Goal: Task Accomplishment & Management: Manage account settings

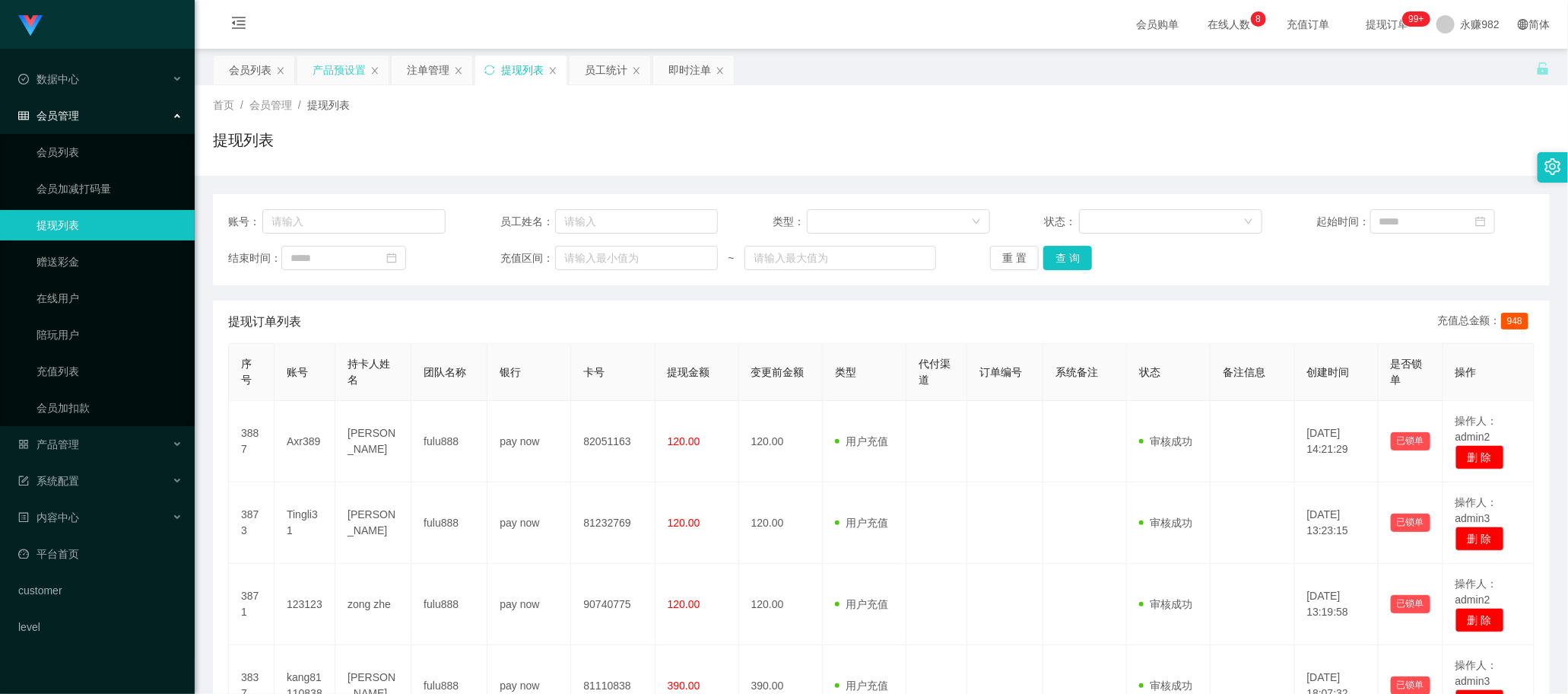
click at [329, 73] on div "产品预设置" at bounding box center [339, 69] width 53 height 29
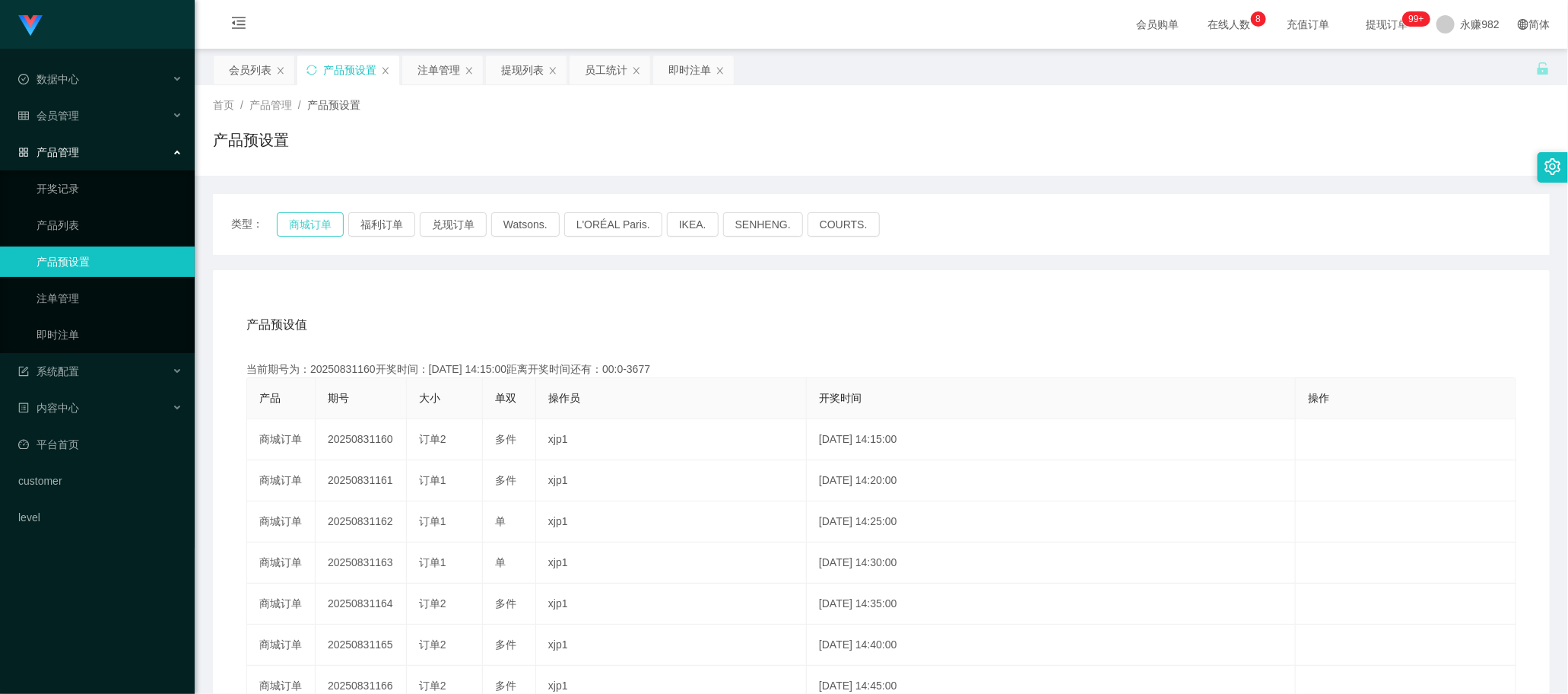
click at [290, 225] on button "商城订单" at bounding box center [310, 224] width 67 height 24
click at [445, 73] on div "注单管理" at bounding box center [439, 69] width 43 height 29
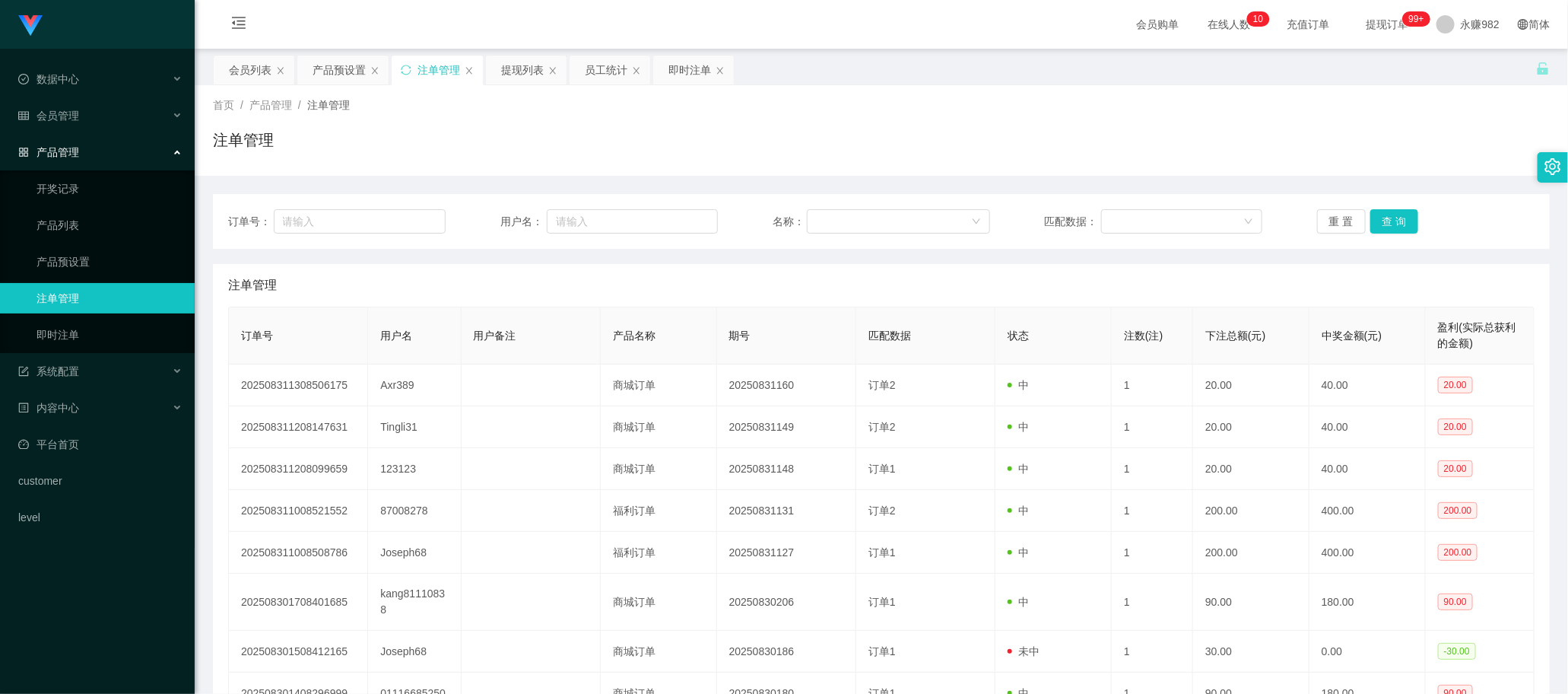
drag, startPoint x: 914, startPoint y: 314, endPoint x: 1005, endPoint y: 270, distance: 101.1
click at [914, 316] on th "匹配数据" at bounding box center [926, 336] width 139 height 57
click at [1383, 222] on button "查 询" at bounding box center [1394, 221] width 49 height 24
click at [1384, 221] on button "查 询" at bounding box center [1394, 221] width 49 height 24
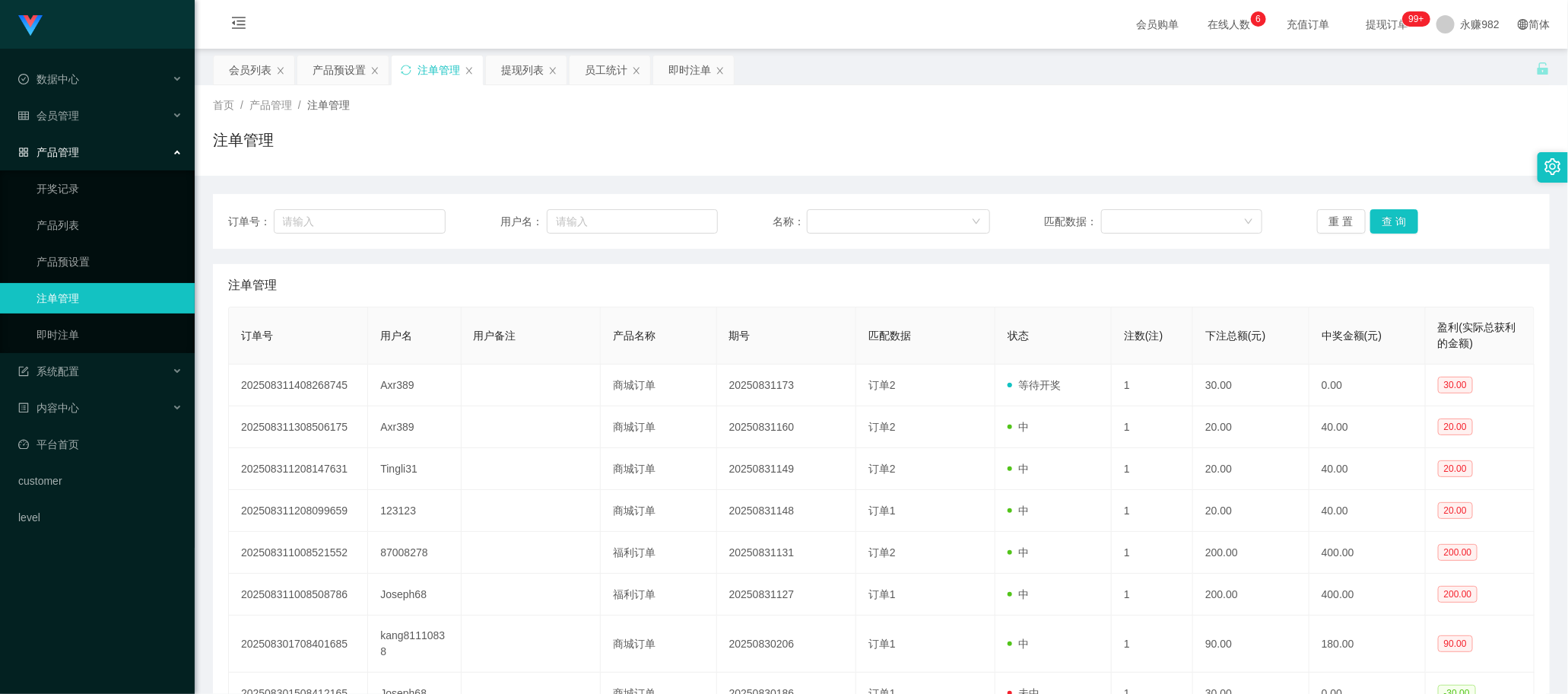
drag, startPoint x: 962, startPoint y: 287, endPoint x: 795, endPoint y: 228, distance: 177.1
click at [962, 287] on div "注单管理" at bounding box center [881, 285] width 1306 height 43
click at [527, 71] on div "提现列表" at bounding box center [522, 69] width 43 height 29
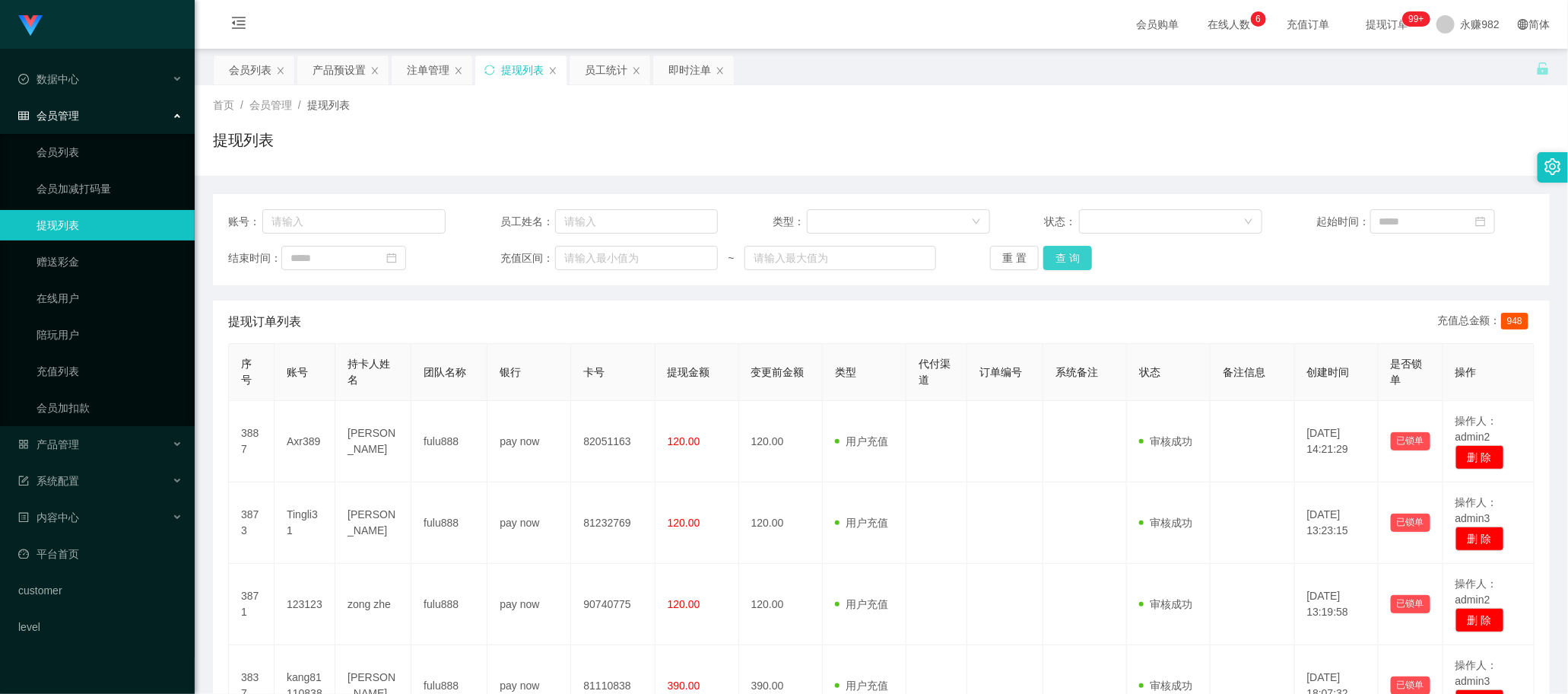
click at [1077, 261] on button "查 询" at bounding box center [1068, 257] width 49 height 24
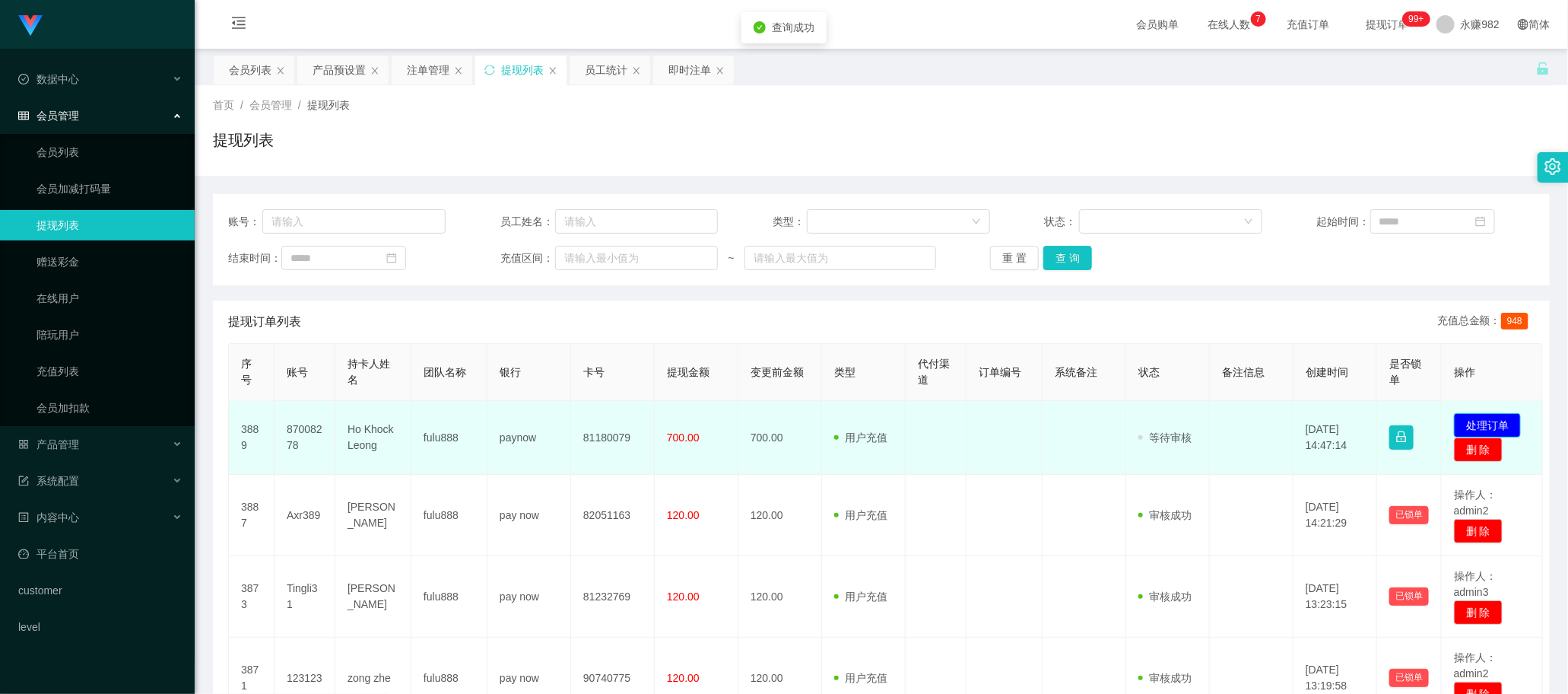
click at [1481, 423] on button "处理订单" at bounding box center [1487, 425] width 67 height 24
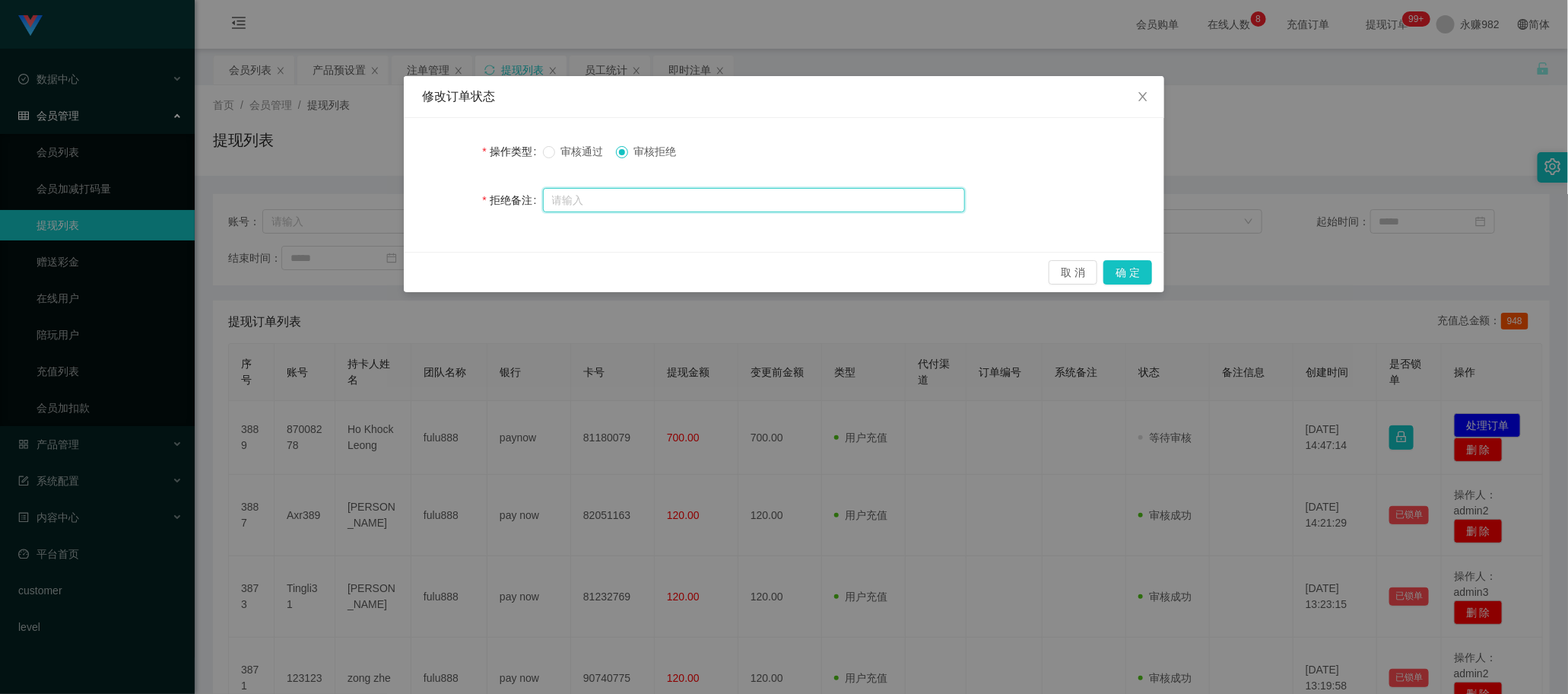
click at [717, 199] on input "text" at bounding box center [754, 200] width 422 height 24
paste input "您好！ 系统检测到该账号数据未完成，请按照数据要求完成后全额提交回款。【注：多次强制回款会导致数据错乱，避免后期提现造成不必要的麻烦，还请按照指导操作】"
type input "您好！ 系统检测到该账号数据未完成，请按照数据要求完成后全额提交回款。【注：多次强制回款会导致数据错乱，避免后期提现造成不必要的麻烦，还请按照指导操作】"
click at [1118, 275] on button "确 定" at bounding box center [1128, 272] width 49 height 24
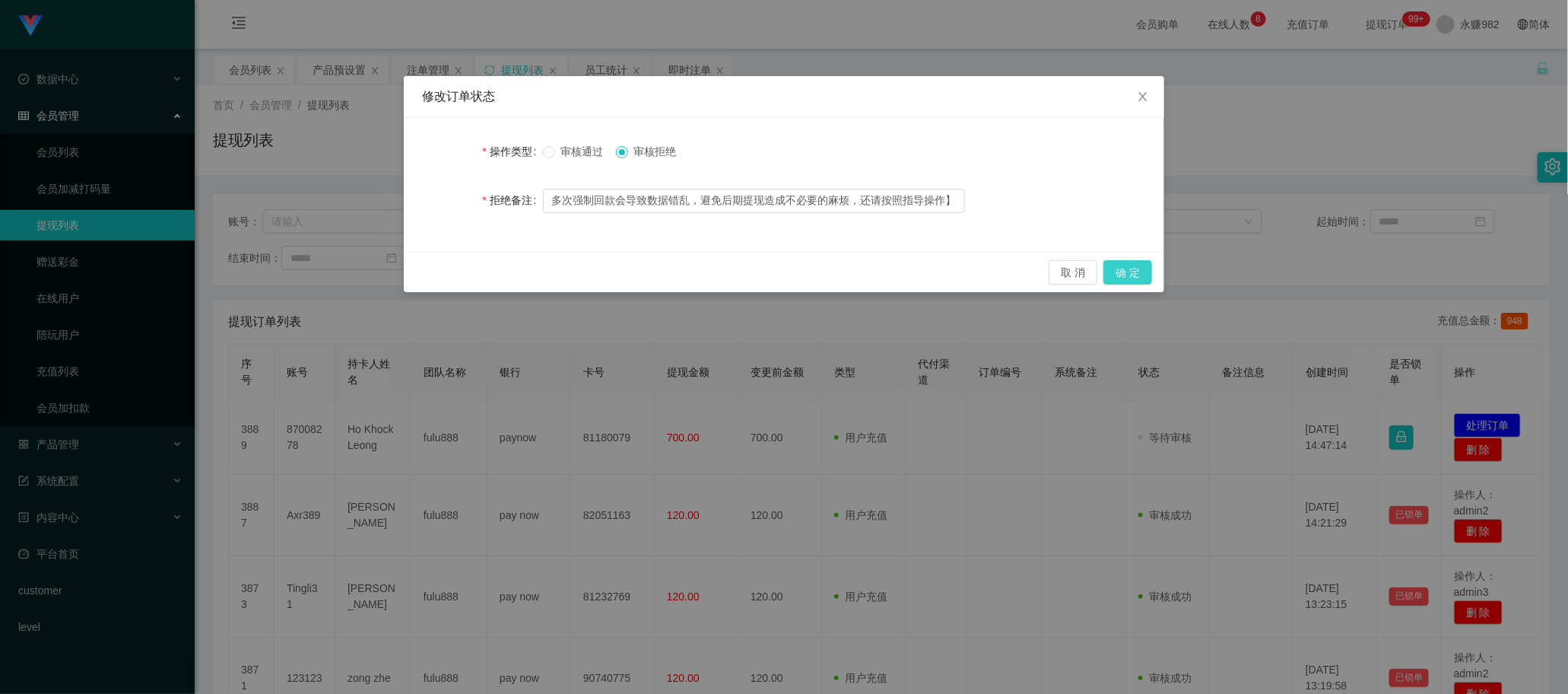
scroll to position [0, 0]
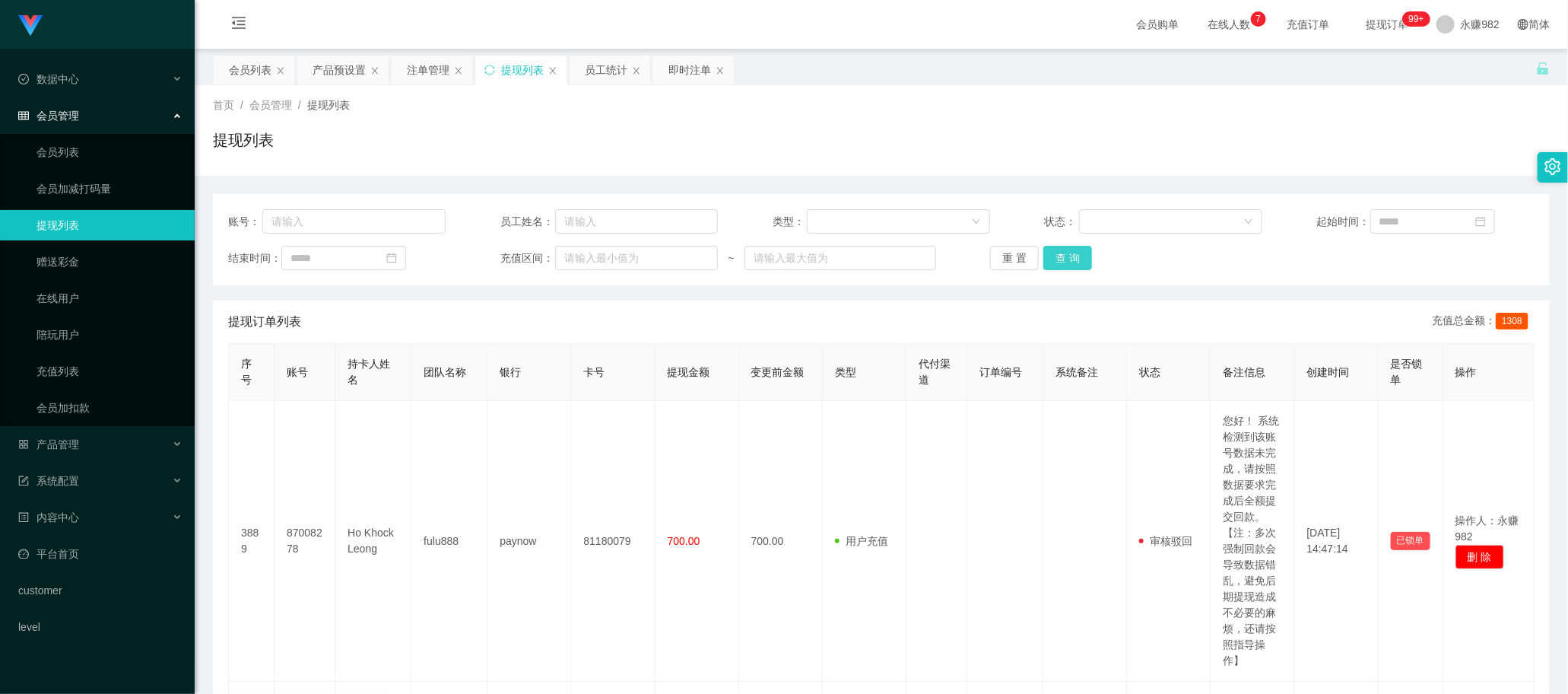
click at [1072, 253] on button "查 询" at bounding box center [1068, 257] width 49 height 24
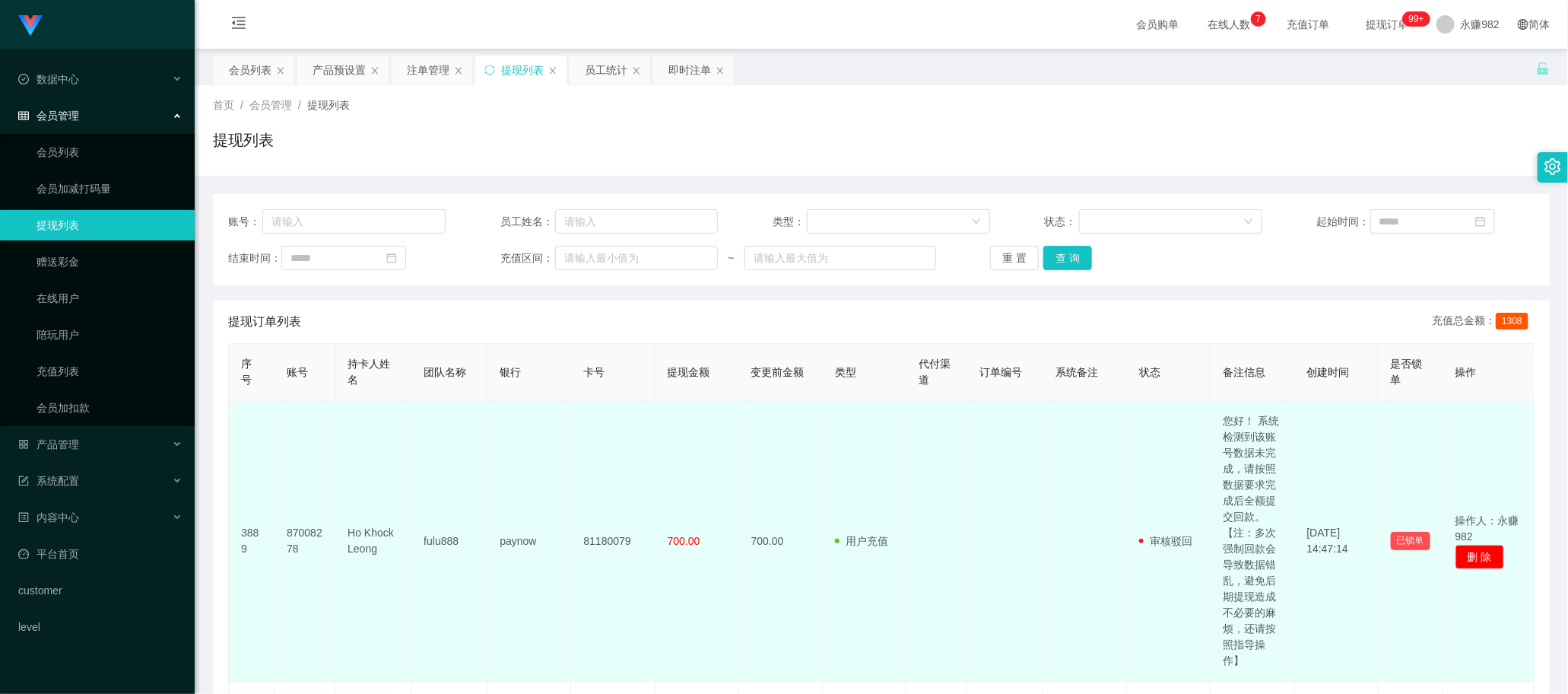
click at [806, 427] on td "700.00" at bounding box center [781, 542] width 84 height 281
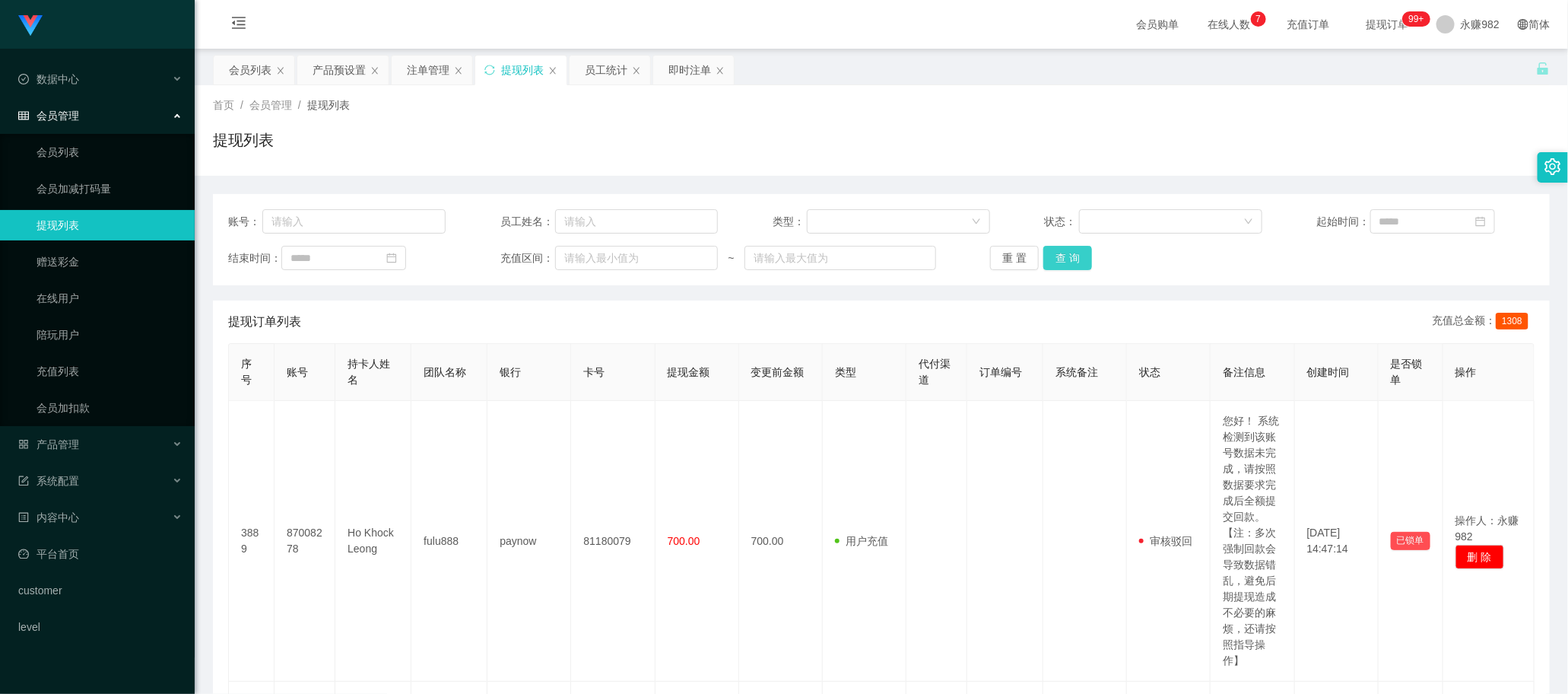
click at [1074, 260] on button "查 询" at bounding box center [1068, 257] width 49 height 24
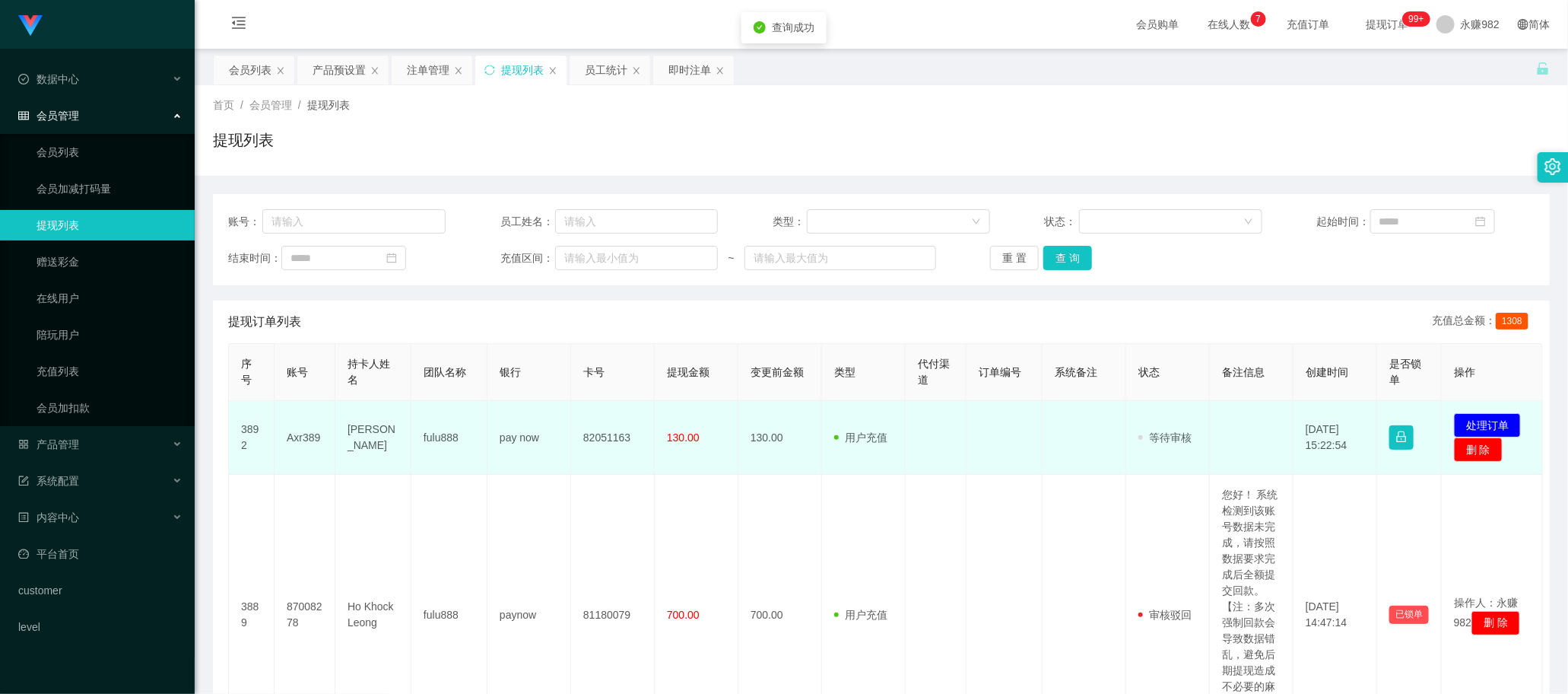
click at [306, 430] on td "Axr389" at bounding box center [305, 437] width 61 height 73
copy td "Axr389"
click at [987, 426] on td at bounding box center [1005, 437] width 76 height 73
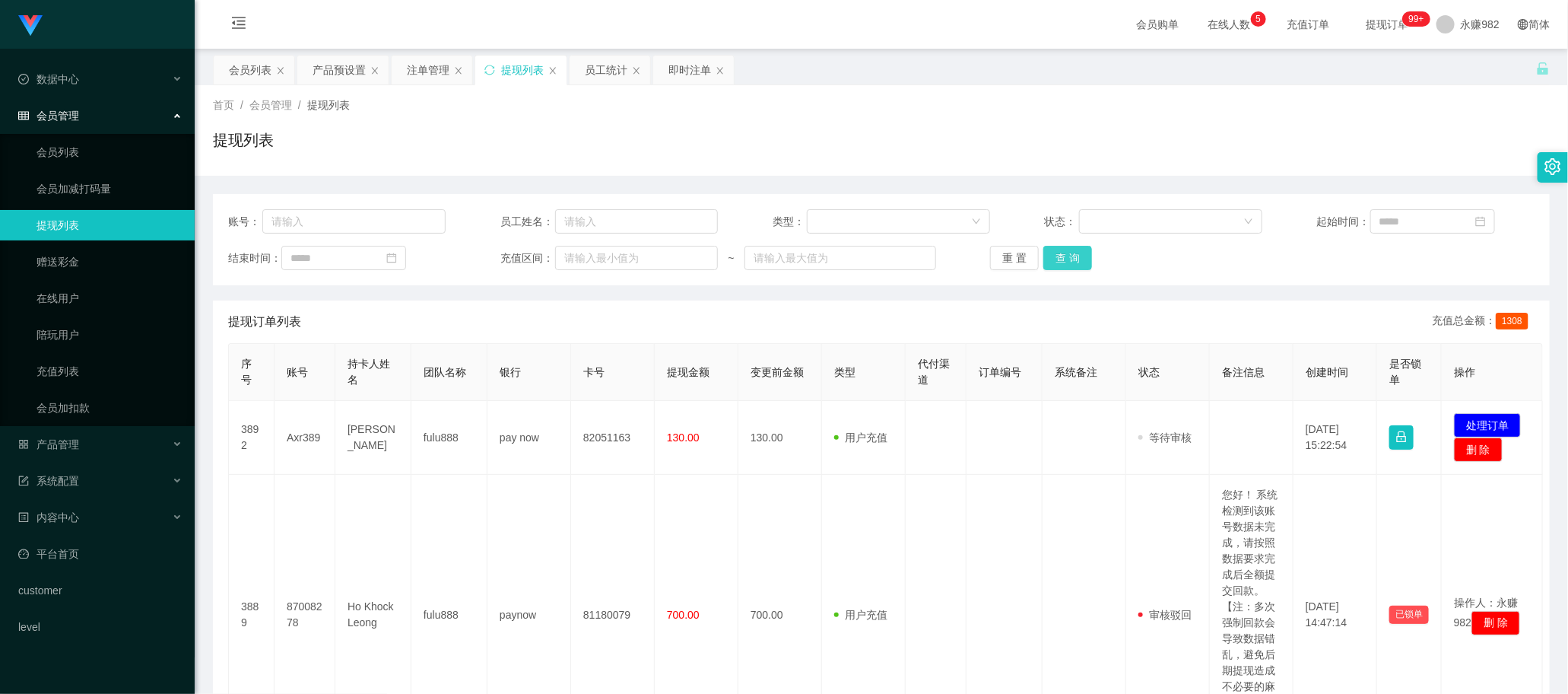
click at [1067, 253] on button "查 询" at bounding box center [1068, 257] width 49 height 24
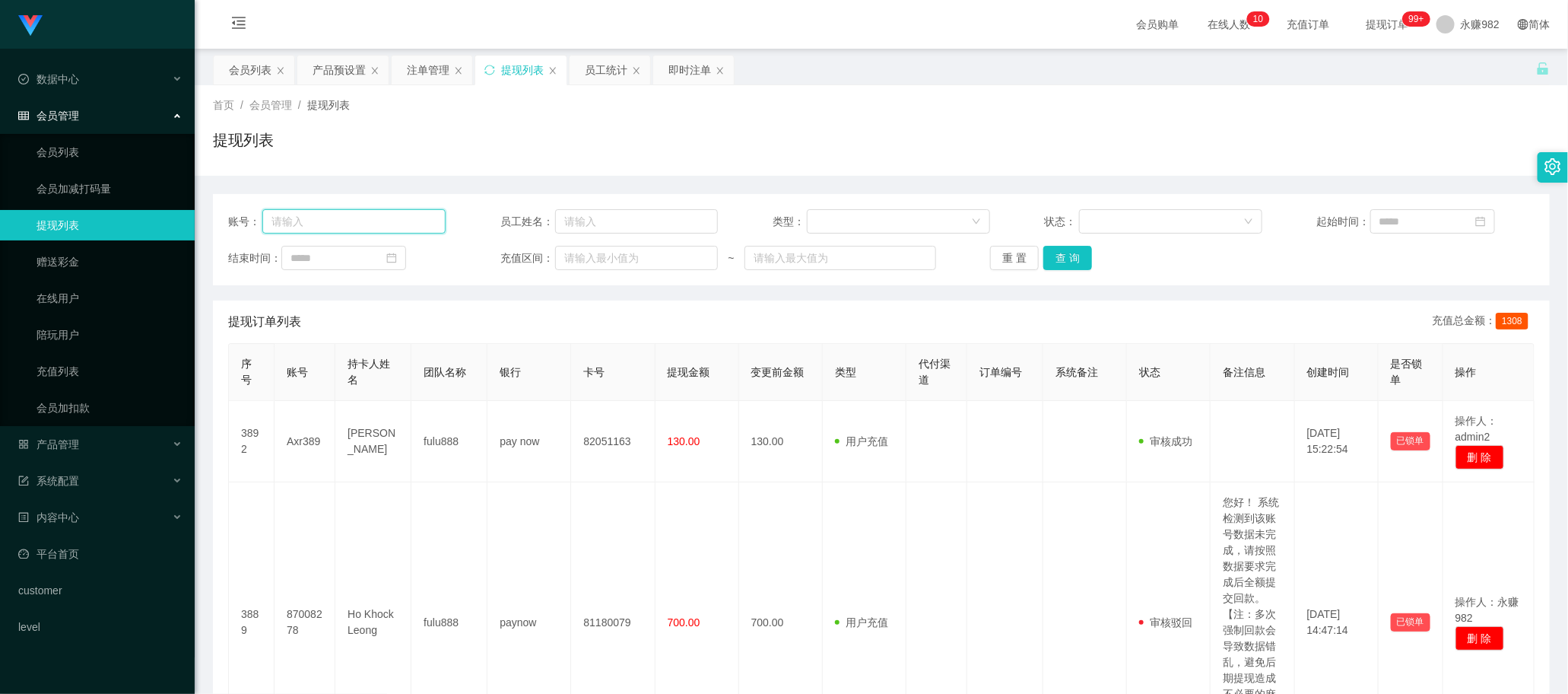
click at [270, 216] on input "text" at bounding box center [354, 221] width 184 height 24
paste input "Joseph68"
type input "Joseph68"
click at [1077, 261] on button "查 询" at bounding box center [1068, 257] width 49 height 24
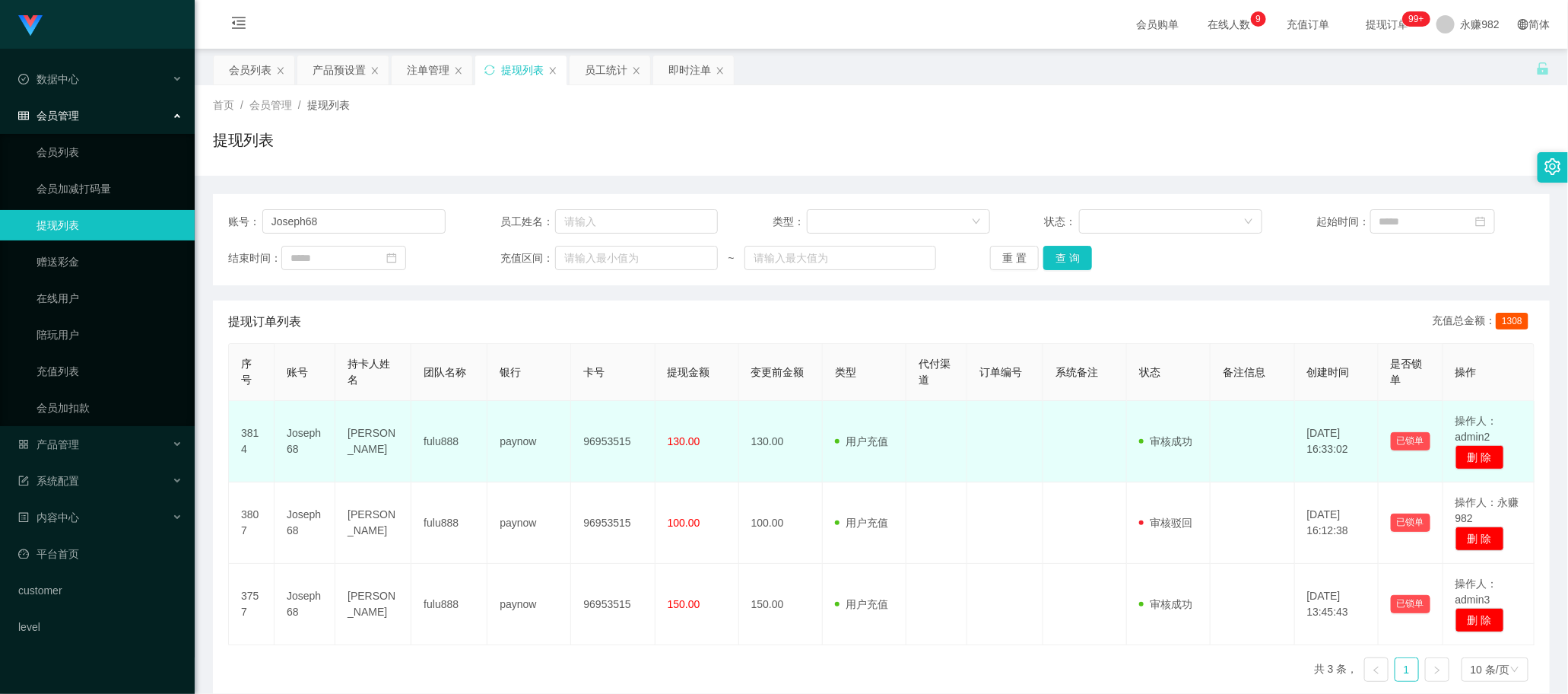
click at [366, 446] on td "[PERSON_NAME]" at bounding box center [373, 441] width 76 height 81
copy td "[PERSON_NAME]"
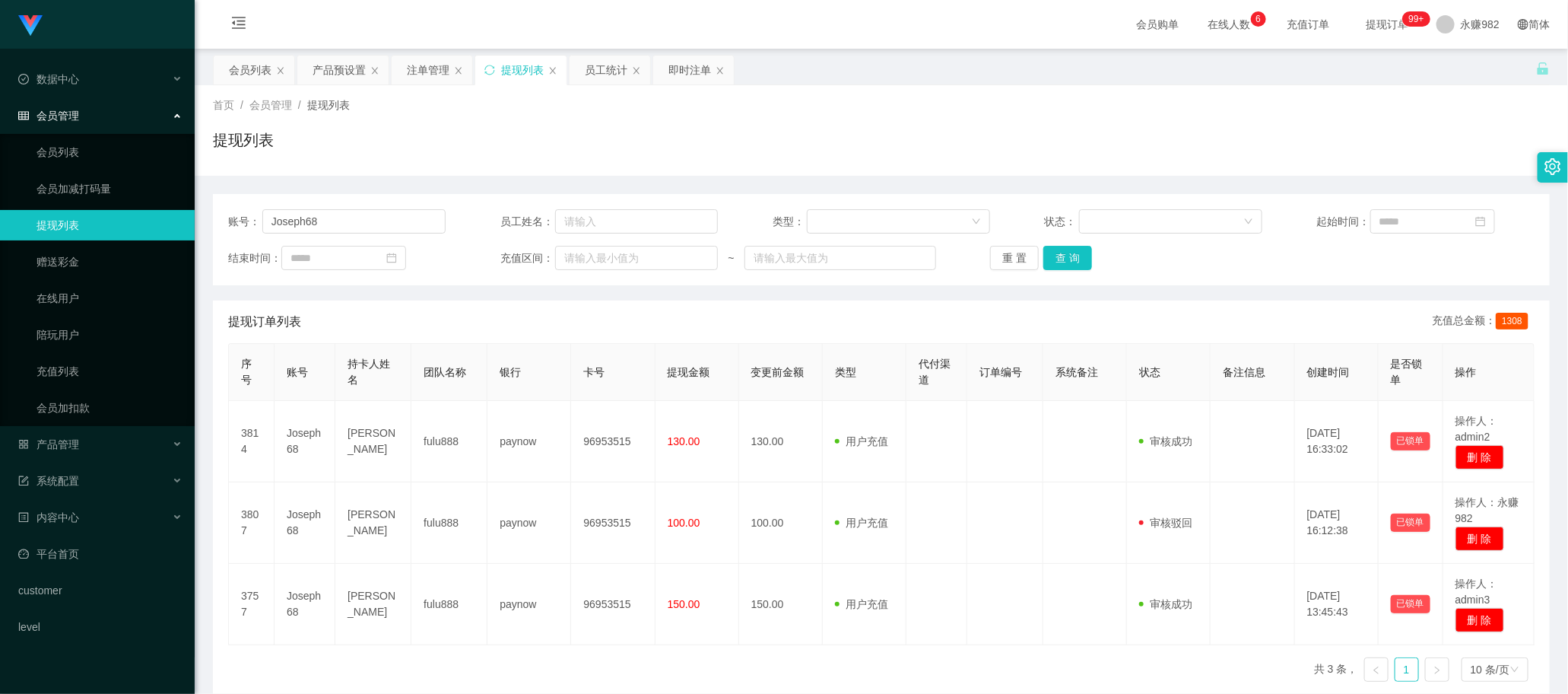
click at [873, 155] on div "提现列表" at bounding box center [881, 146] width 1337 height 35
click at [364, 220] on input "Joseph68" at bounding box center [354, 221] width 184 height 24
click at [602, 78] on div "员工统计" at bounding box center [606, 69] width 43 height 29
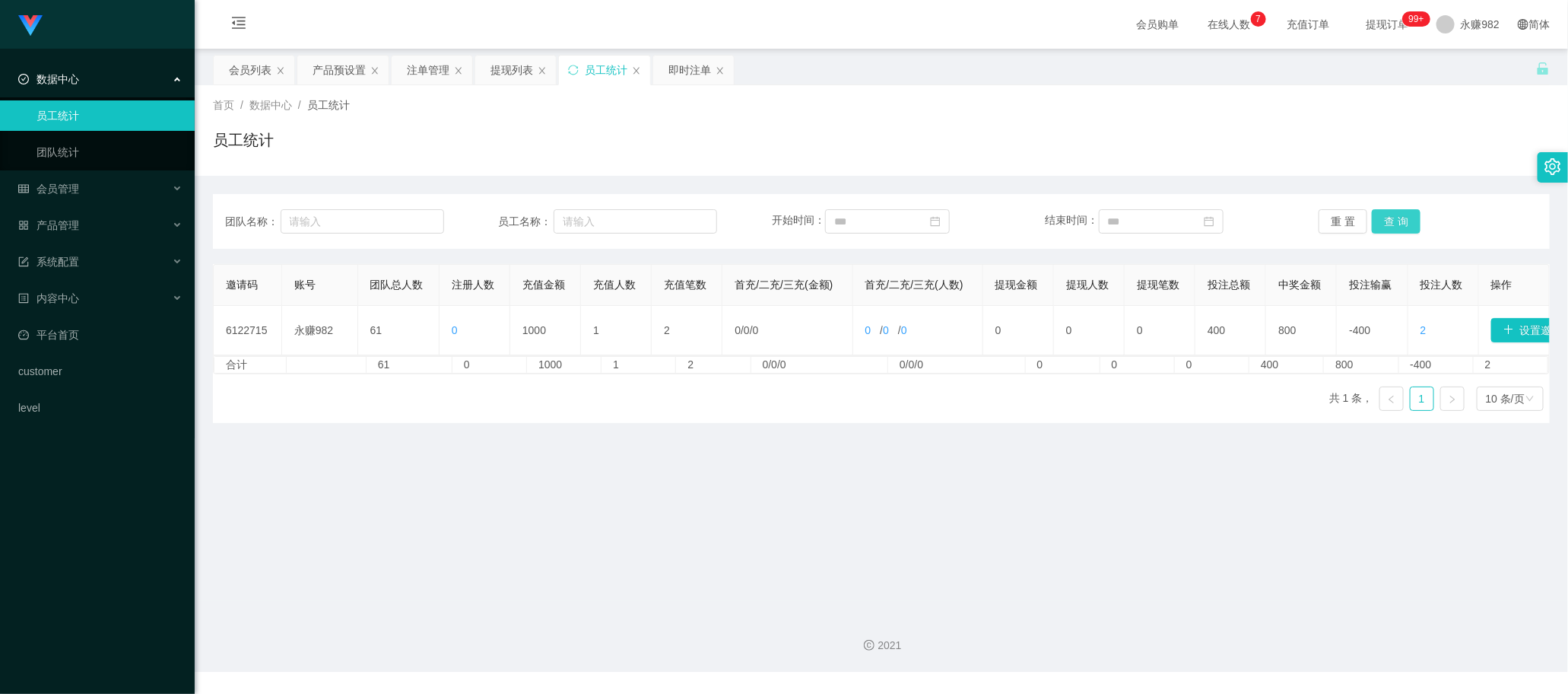
click at [1404, 224] on button "查 询" at bounding box center [1396, 221] width 49 height 24
drag, startPoint x: 488, startPoint y: 472, endPoint x: 500, endPoint y: 470, distance: 12.2
click at [488, 472] on main "关闭左侧 关闭右侧 关闭其它 刷新页面 会员列表 产品预设置 注单管理 提现列表 员工统计 即时注单 首页 / 数据中心 / 员工统计 / 员工统计 团队名称…" at bounding box center [881, 325] width 1373 height 553
click at [1379, 219] on button "查 询" at bounding box center [1396, 221] width 49 height 24
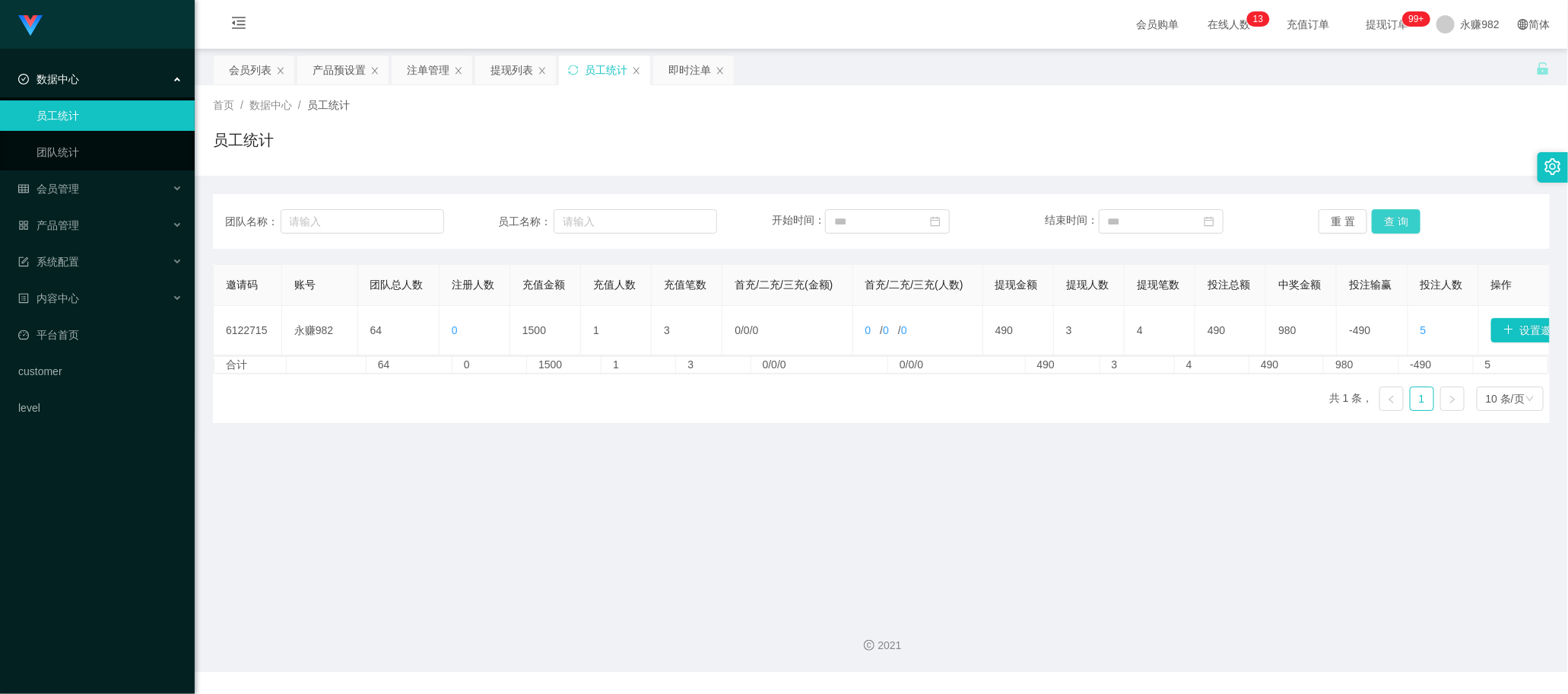
click at [1379, 219] on button "查 询" at bounding box center [1396, 221] width 49 height 24
click at [1392, 224] on button "查 询" at bounding box center [1396, 221] width 49 height 24
click at [504, 69] on div "提现列表" at bounding box center [511, 69] width 43 height 29
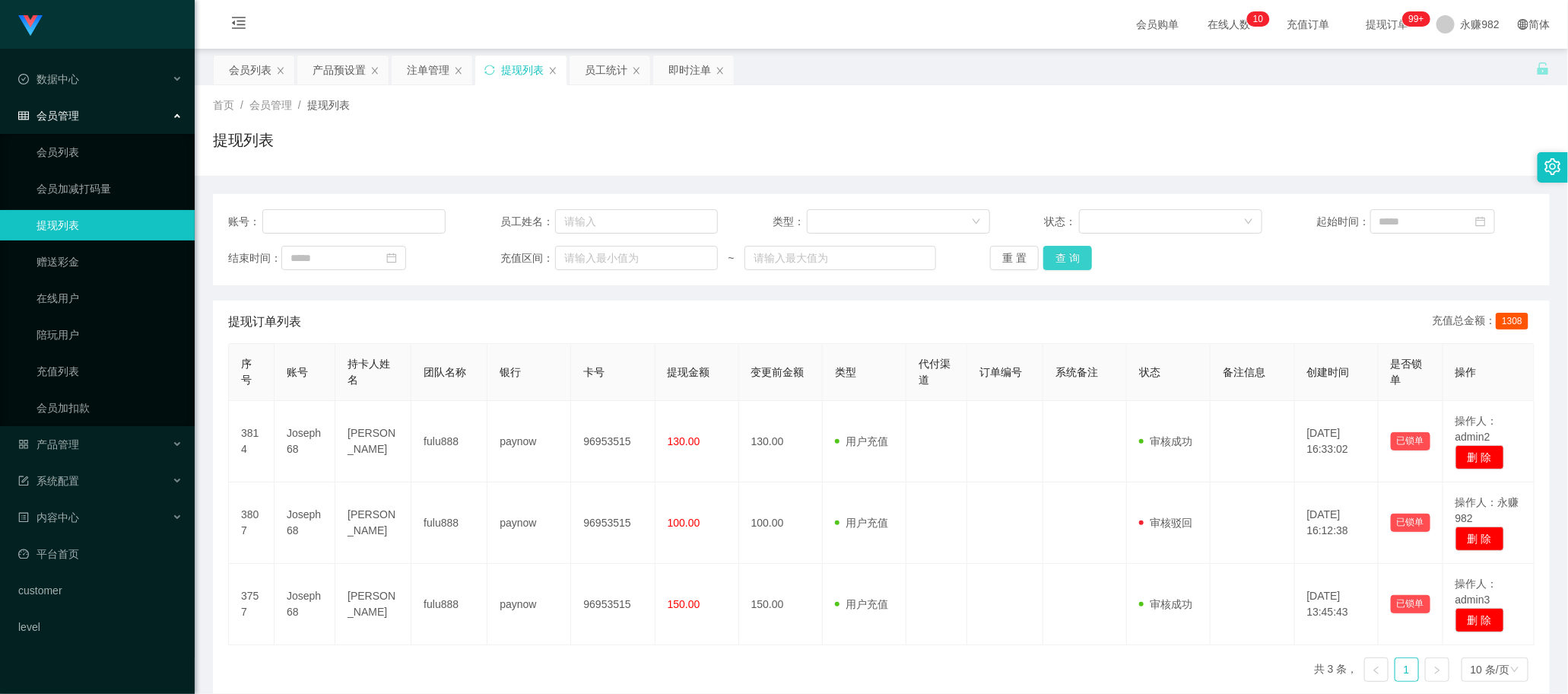
click at [1059, 255] on button "查 询" at bounding box center [1068, 257] width 49 height 24
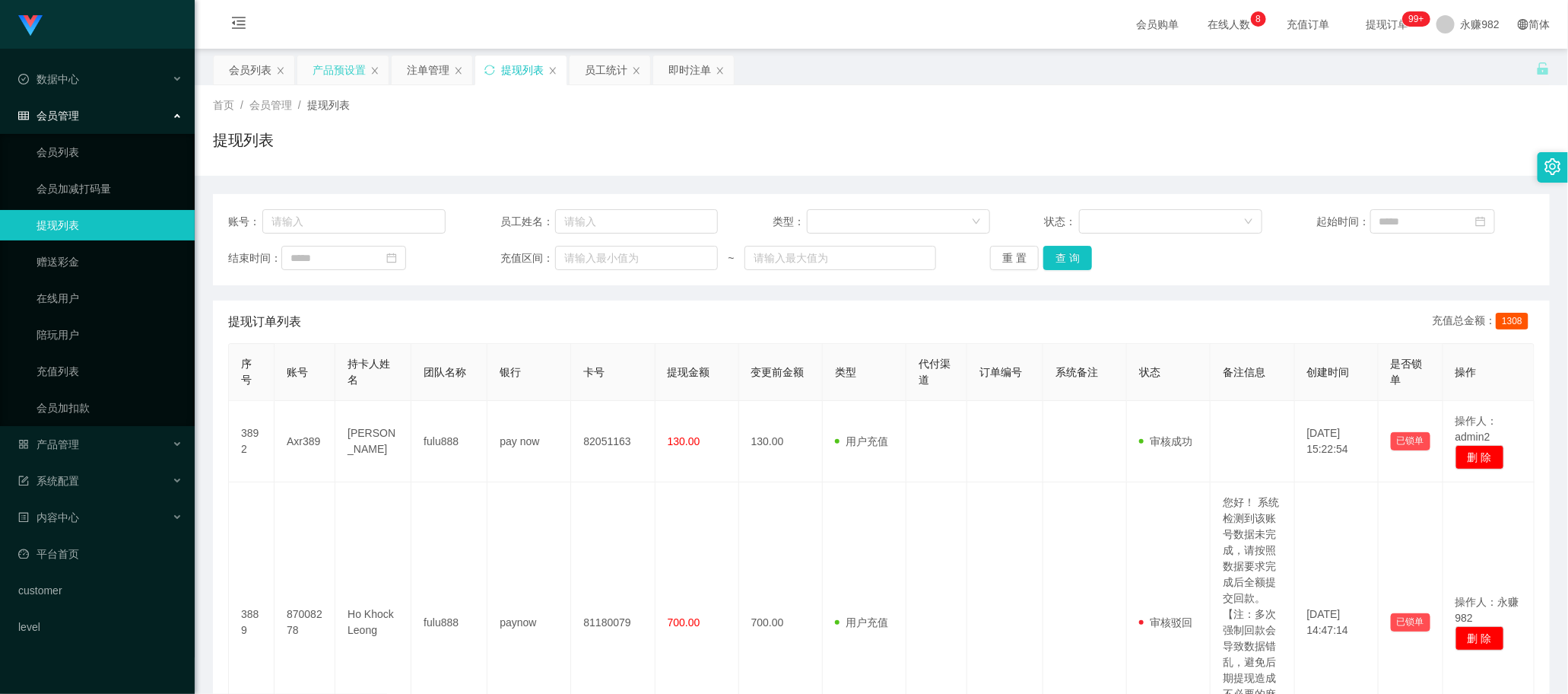
click at [344, 69] on div "产品预设置" at bounding box center [339, 69] width 53 height 29
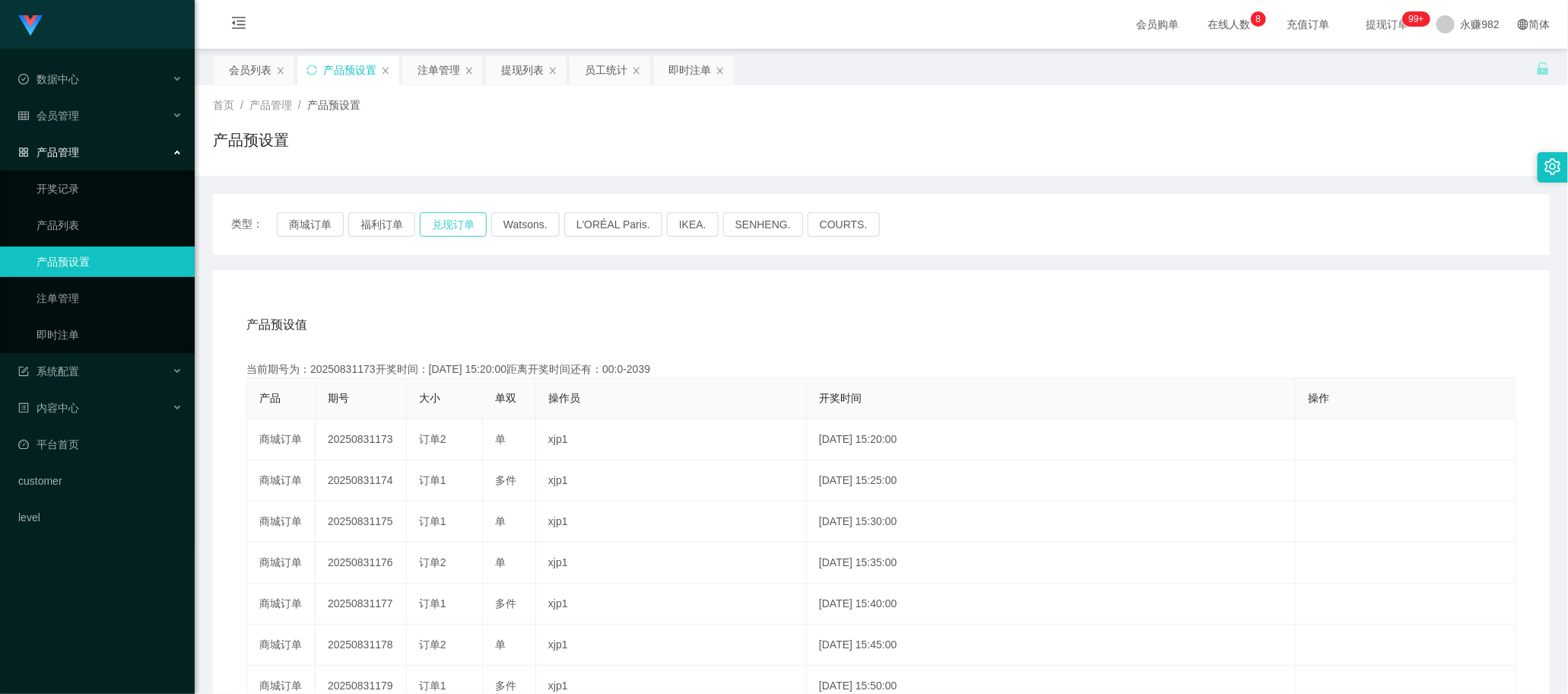
click at [445, 228] on button "兑现订单" at bounding box center [453, 224] width 67 height 24
click at [438, 226] on button "兑现订单" at bounding box center [453, 224] width 67 height 24
click at [443, 66] on div "注单管理" at bounding box center [439, 69] width 43 height 29
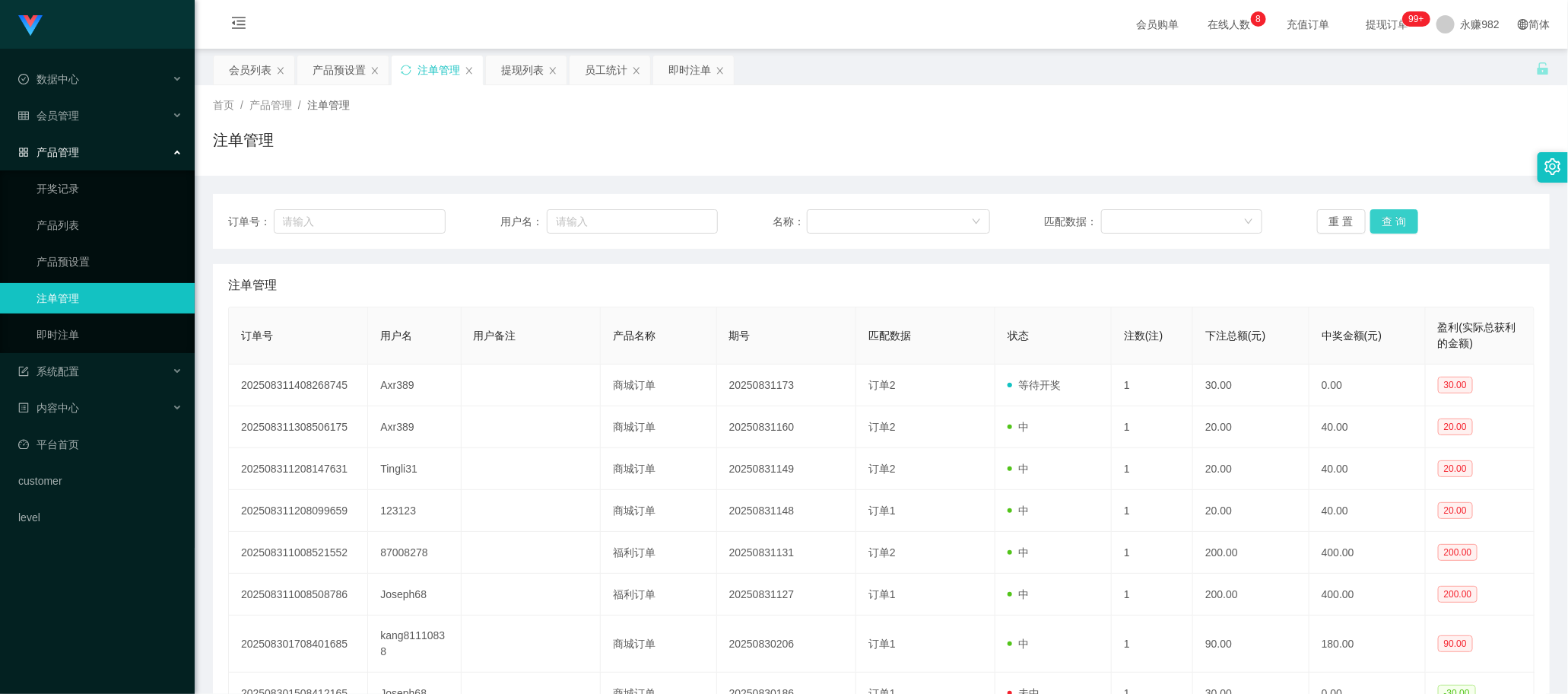
click at [1400, 224] on button "查 询" at bounding box center [1394, 221] width 49 height 24
click at [1394, 224] on button "查 询" at bounding box center [1394, 221] width 49 height 24
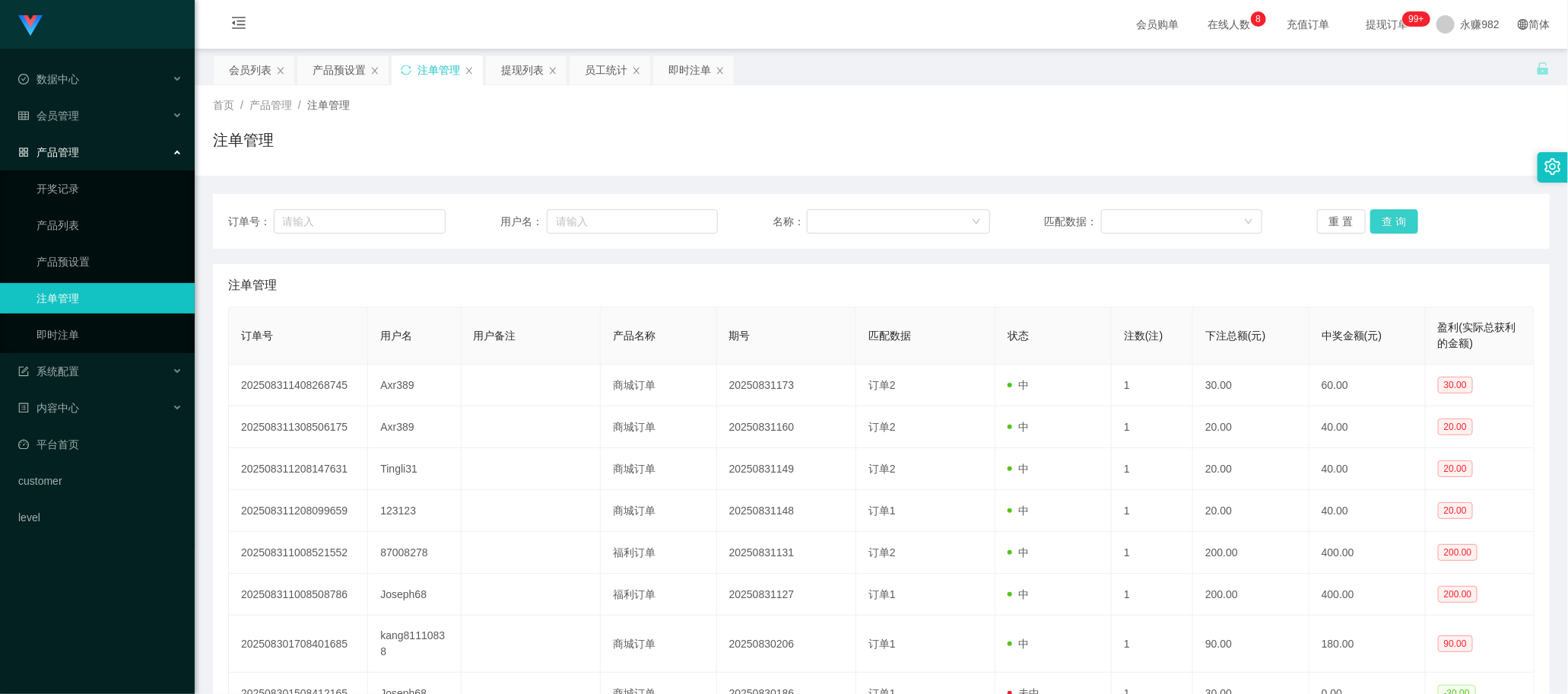
click at [1394, 224] on button "查 询" at bounding box center [1394, 221] width 49 height 24
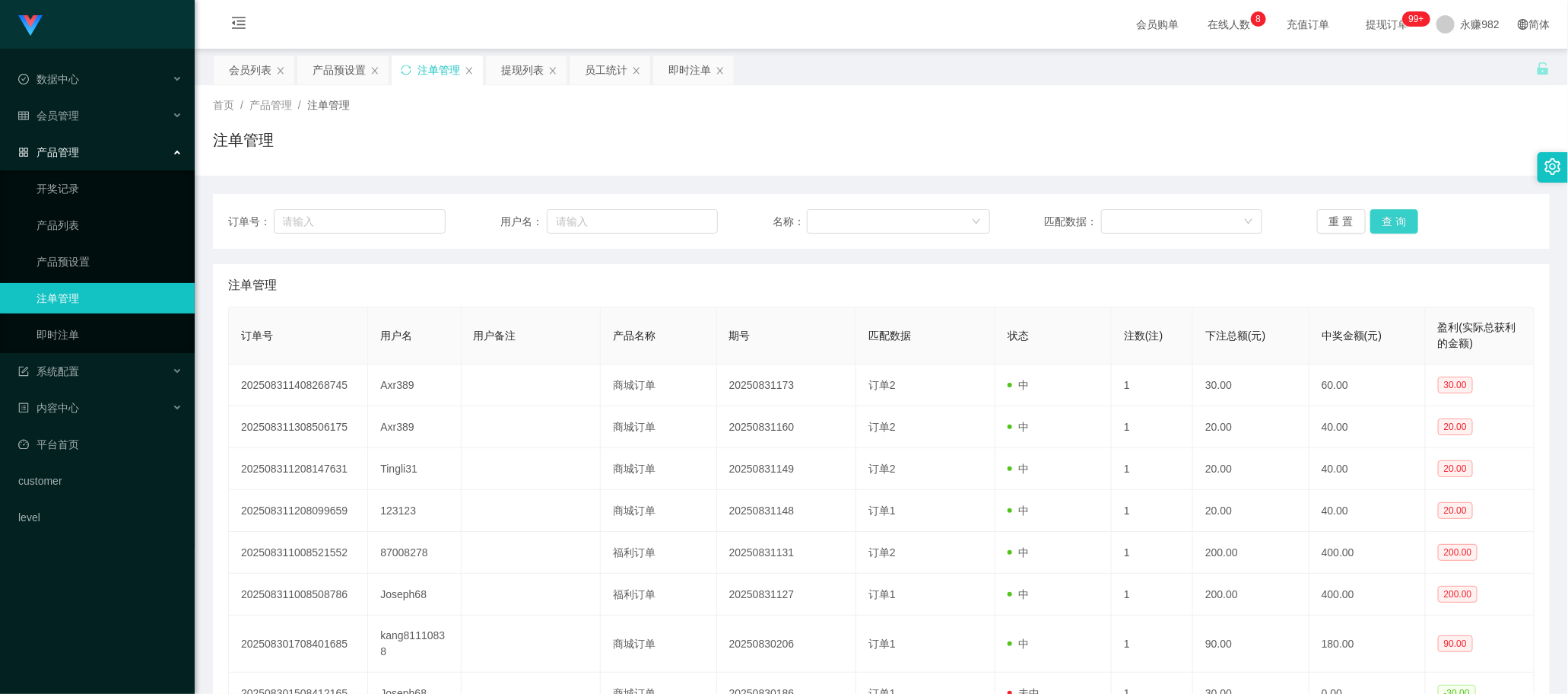
click at [1394, 224] on button "查 询" at bounding box center [1394, 221] width 49 height 24
click at [1371, 228] on button "查 询" at bounding box center [1394, 221] width 49 height 24
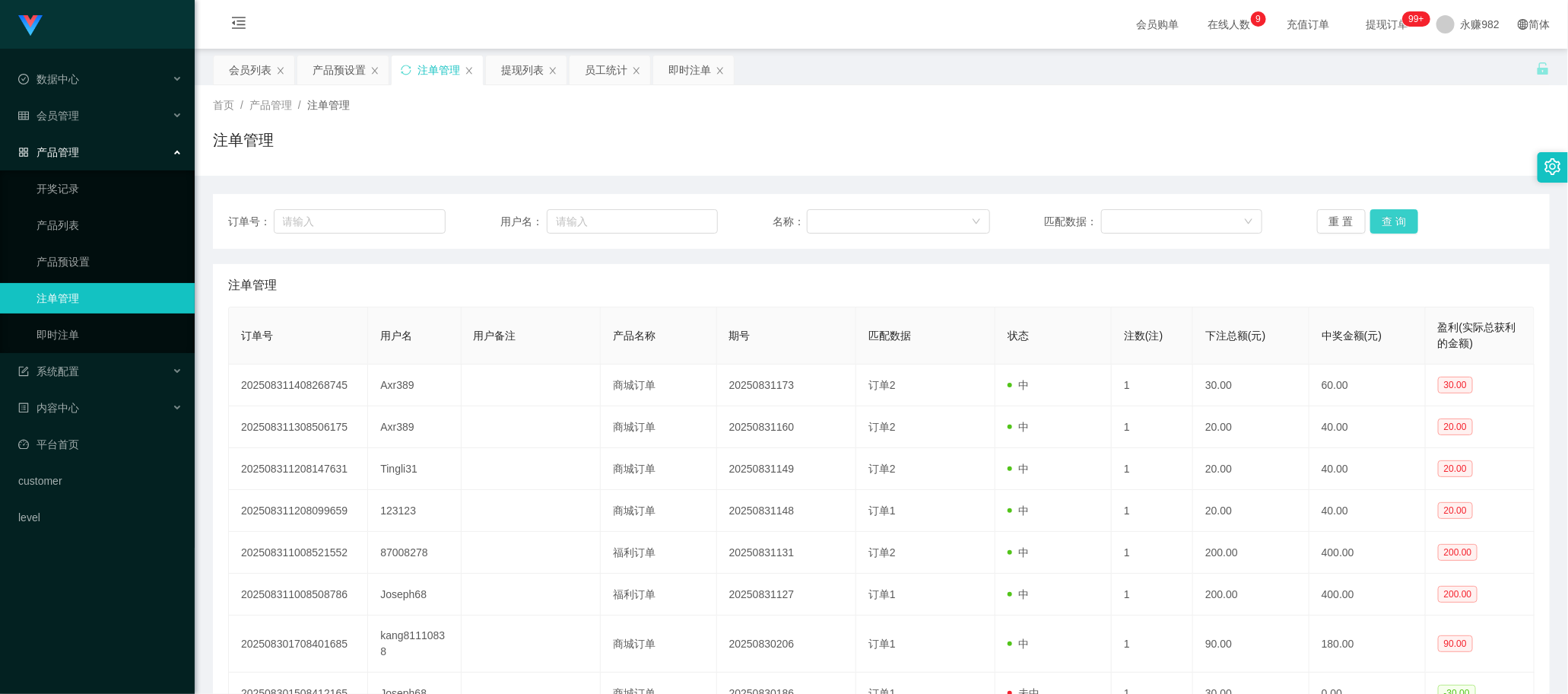
click at [1371, 228] on button "查 询" at bounding box center [1394, 221] width 49 height 24
click at [1379, 225] on button "查 询" at bounding box center [1394, 221] width 49 height 24
click at [1388, 223] on button "查 询" at bounding box center [1394, 221] width 49 height 24
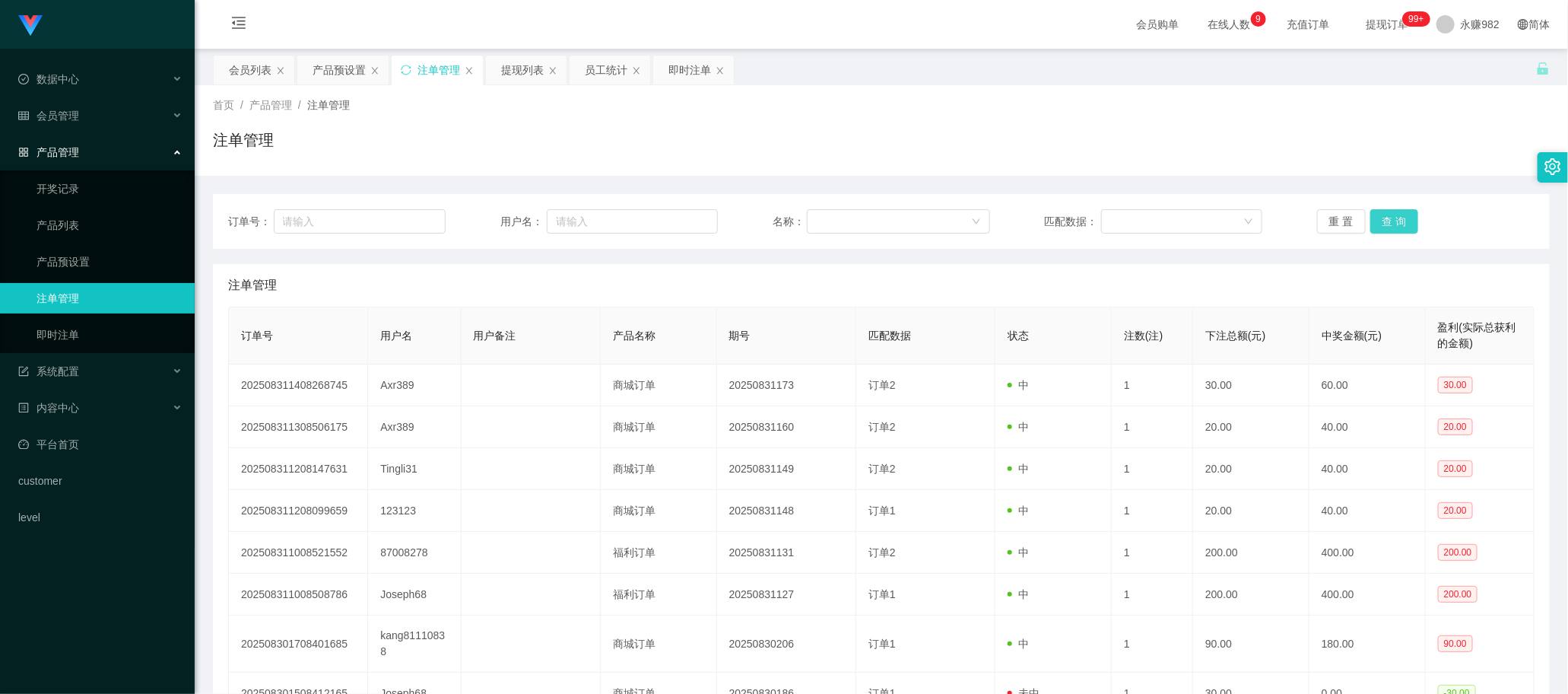
click at [1388, 223] on button "查 询" at bounding box center [1394, 221] width 49 height 24
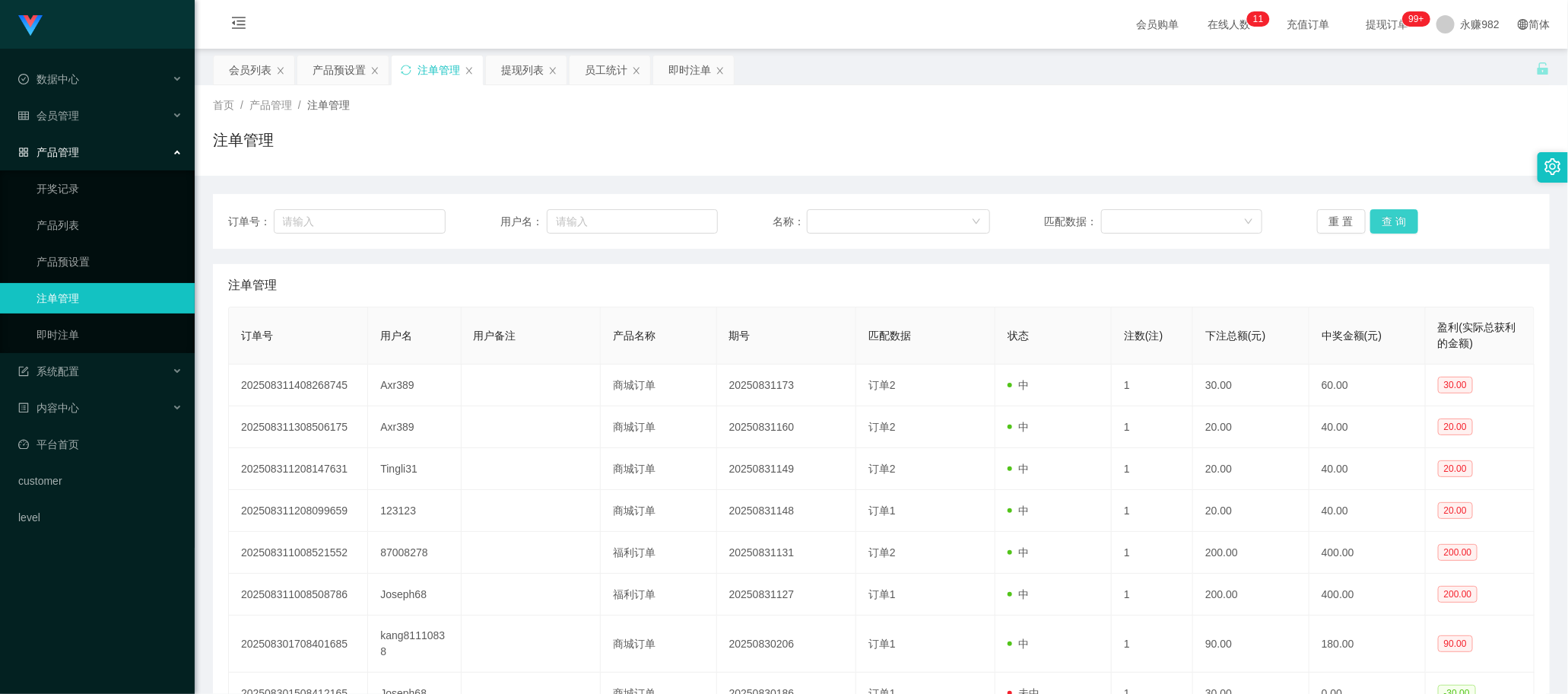
click at [1388, 223] on button "查 询" at bounding box center [1394, 221] width 49 height 24
click at [1393, 215] on button "查 询" at bounding box center [1394, 221] width 49 height 24
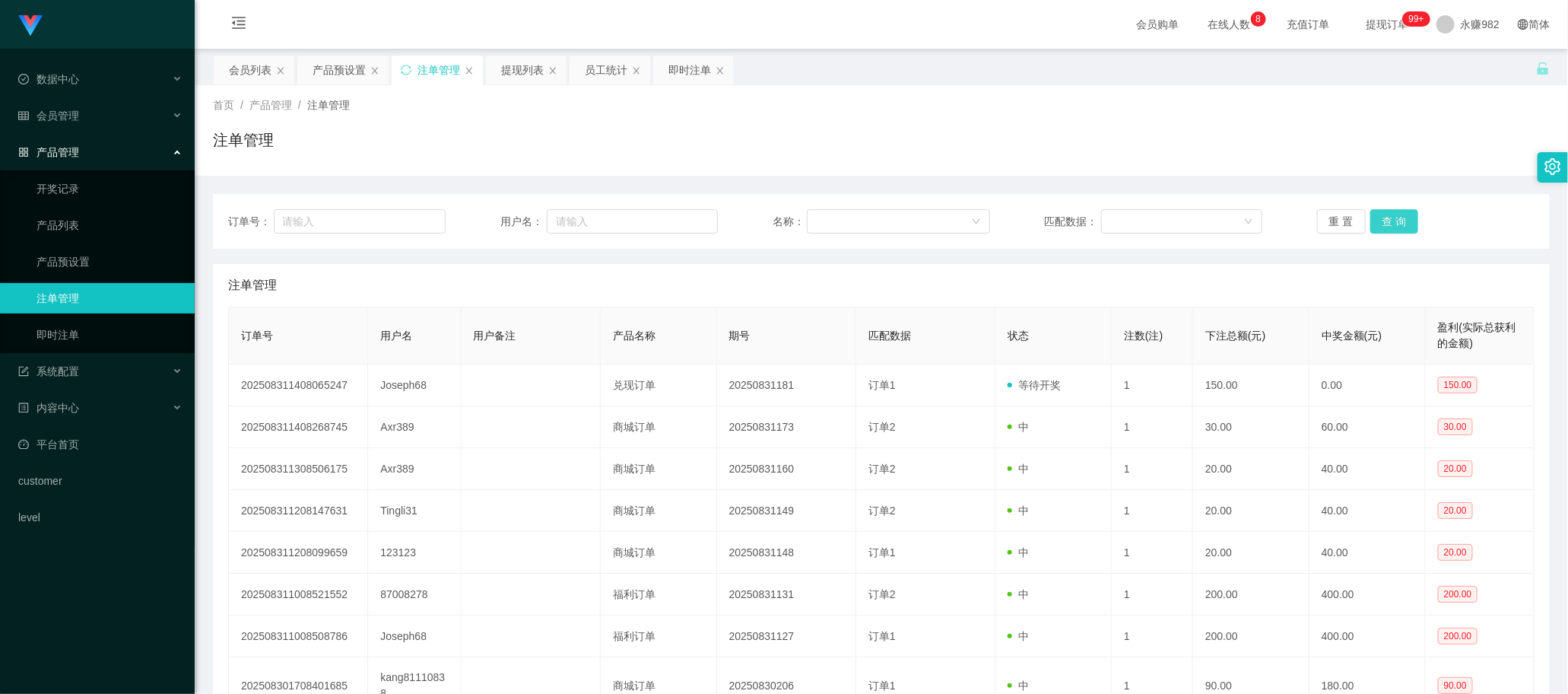
click at [1381, 218] on button "查 询" at bounding box center [1394, 221] width 49 height 24
click at [1393, 227] on button "查 询" at bounding box center [1394, 221] width 49 height 24
click at [1388, 218] on button "查 询" at bounding box center [1394, 221] width 49 height 24
click at [522, 77] on div "提现列表" at bounding box center [522, 69] width 43 height 29
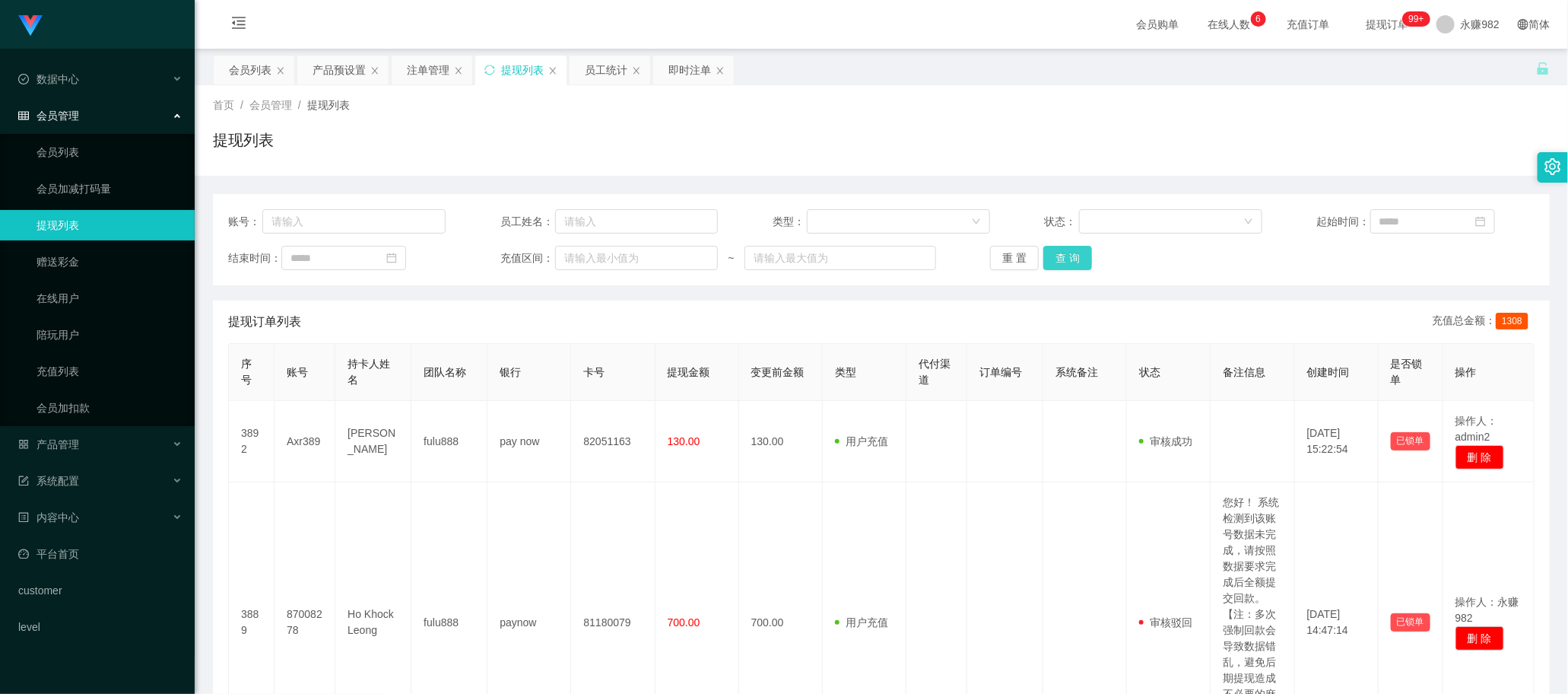
click at [1071, 257] on button "查 询" at bounding box center [1068, 257] width 49 height 24
